Goal: Task Accomplishment & Management: Complete application form

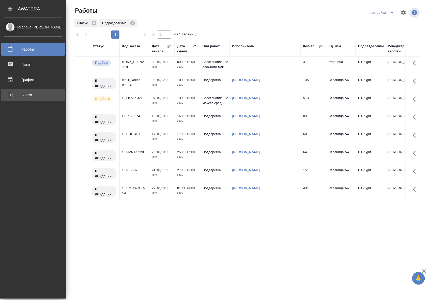
click at [4, 96] on div "Выйти" at bounding box center [33, 95] width 58 height 8
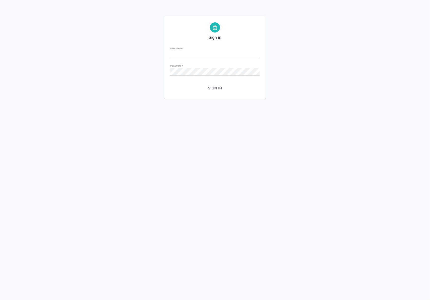
type input "[EMAIL_ADDRESS][DOMAIN_NAME]"
click at [223, 85] on span "Sign in" at bounding box center [214, 88] width 81 height 6
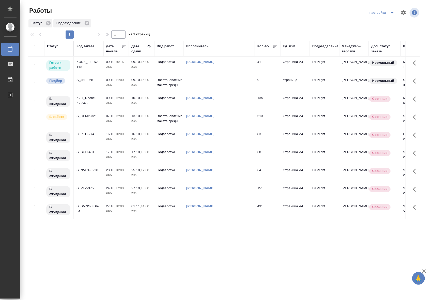
click at [219, 74] on td "Риянова Анна Александровна" at bounding box center [219, 66] width 71 height 18
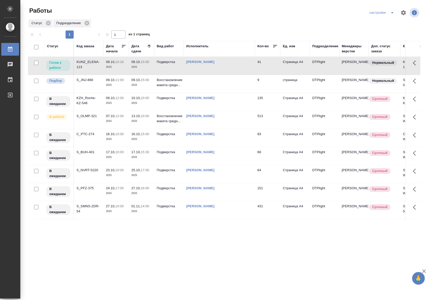
click at [219, 74] on td "Риянова Анна Александровна" at bounding box center [219, 66] width 71 height 18
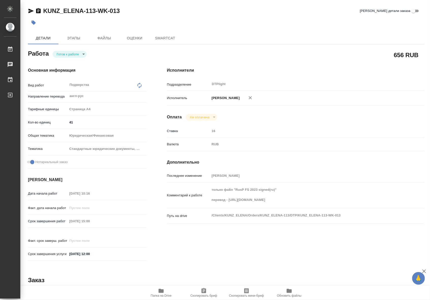
type textarea "x"
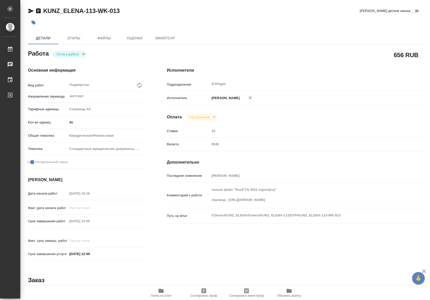
type textarea "x"
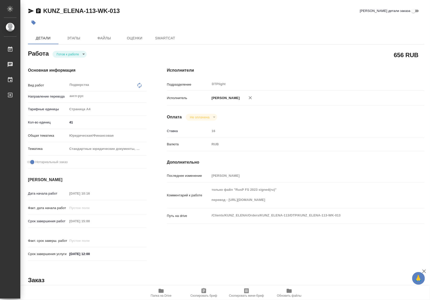
type textarea "x"
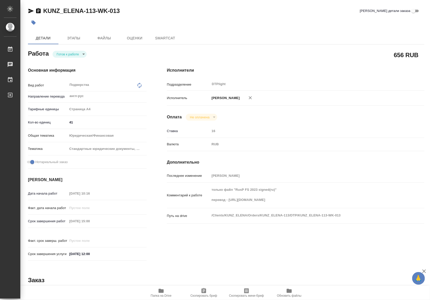
type textarea "x"
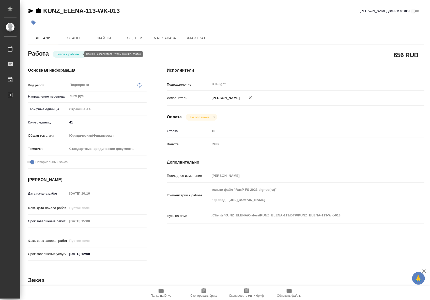
click at [76, 54] on body "🙏 .cls-1 fill:#fff; AWATERA Riianova [PERSON_NAME] Чаты График Выйти KUNZ_ELENA…" at bounding box center [215, 150] width 430 height 300
type textarea "x"
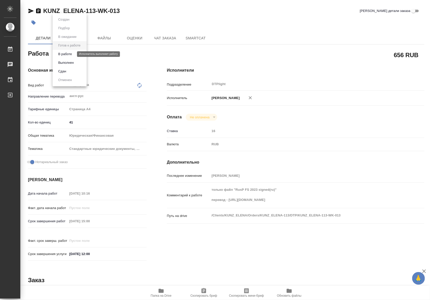
type textarea "x"
click at [71, 54] on button "В работе" at bounding box center [65, 54] width 17 height 6
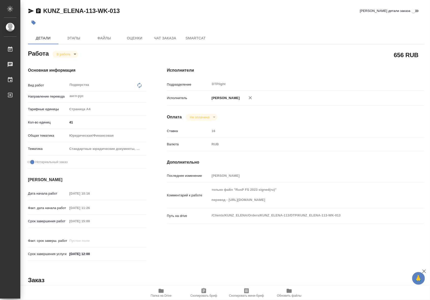
type textarea "x"
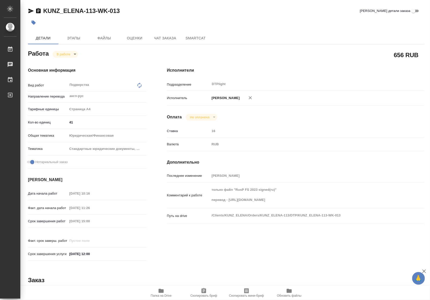
type textarea "x"
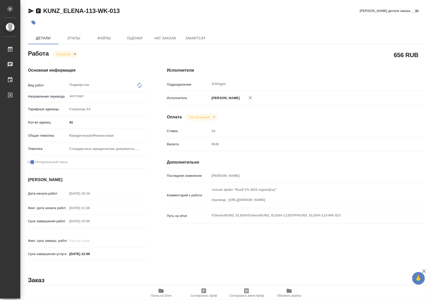
type textarea "x"
